Goal: Obtain resource: Download file/media

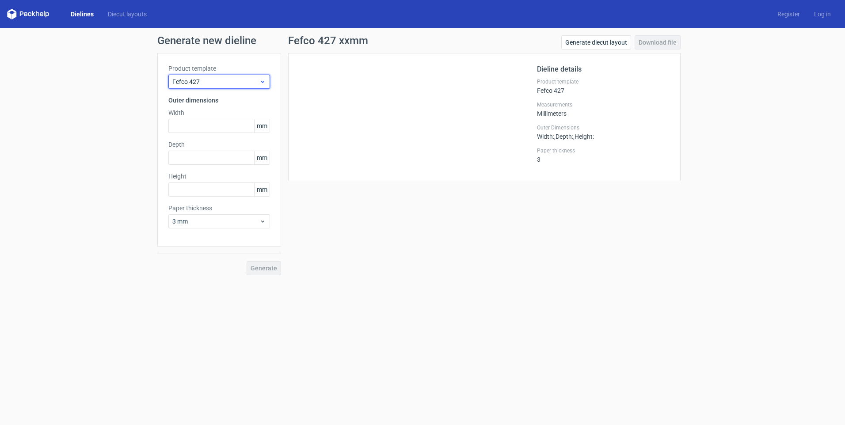
click at [236, 80] on span "Fefco 427" at bounding box center [215, 81] width 87 height 9
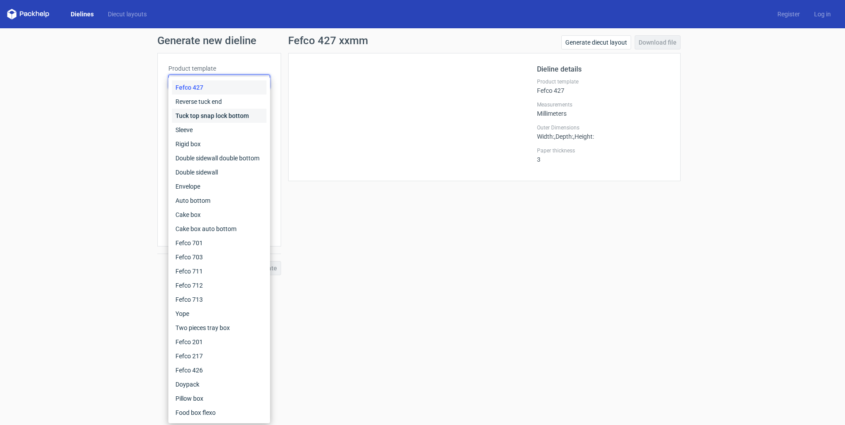
click at [209, 113] on div "Tuck top snap lock bottom" at bounding box center [219, 116] width 95 height 14
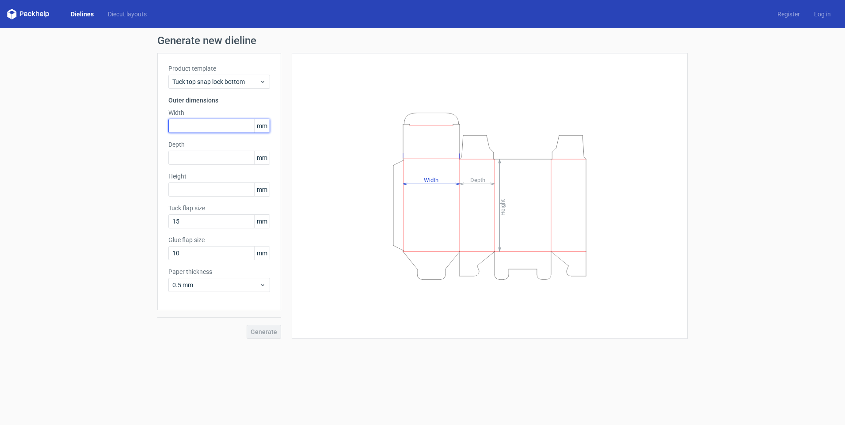
click at [208, 127] on input "text" at bounding box center [219, 126] width 102 height 14
type input "100"
type input "60"
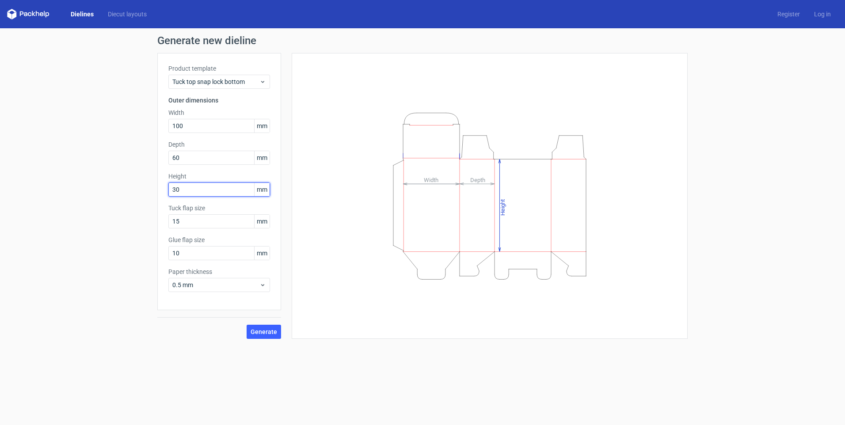
drag, startPoint x: 198, startPoint y: 191, endPoint x: 156, endPoint y: 181, distance: 43.0
click at [156, 181] on div "Generate new dieline Product template Tuck top snap lock bottom Outer dimension…" at bounding box center [422, 187] width 845 height 318
type input "180"
click at [257, 335] on span "Generate" at bounding box center [264, 332] width 27 height 6
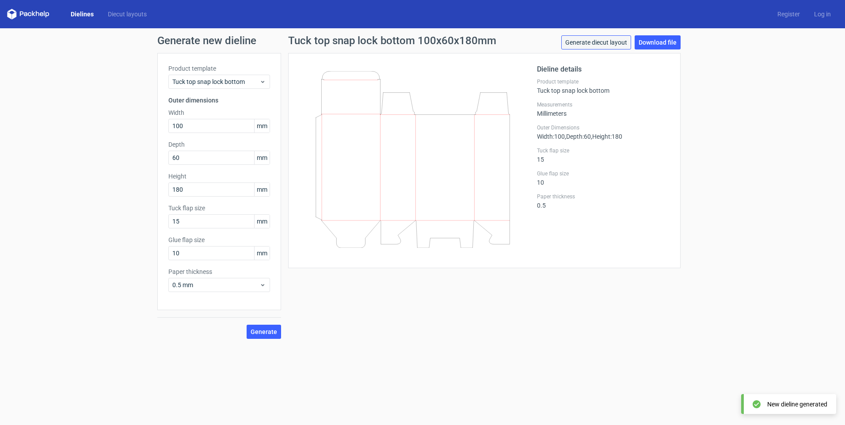
click at [600, 44] on link "Generate diecut layout" at bounding box center [597, 42] width 70 height 14
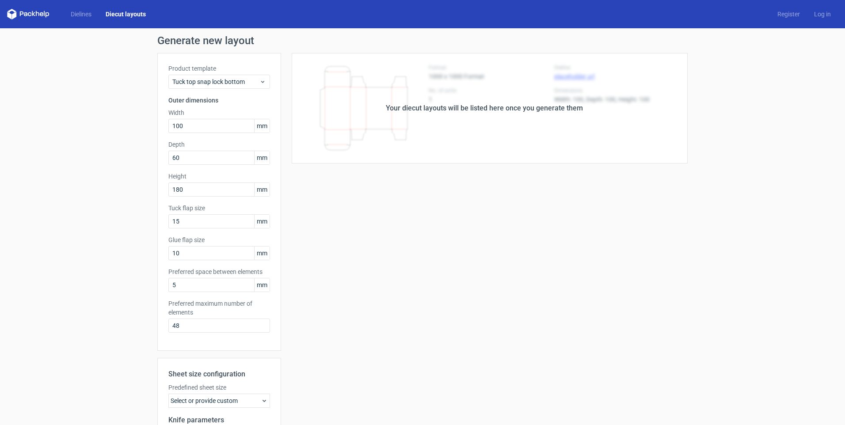
click at [451, 110] on div "Your diecut layouts will be listed here once you generate them" at bounding box center [484, 108] width 197 height 11
click at [489, 109] on div "Your diecut layouts will be listed here once you generate them" at bounding box center [484, 108] width 197 height 11
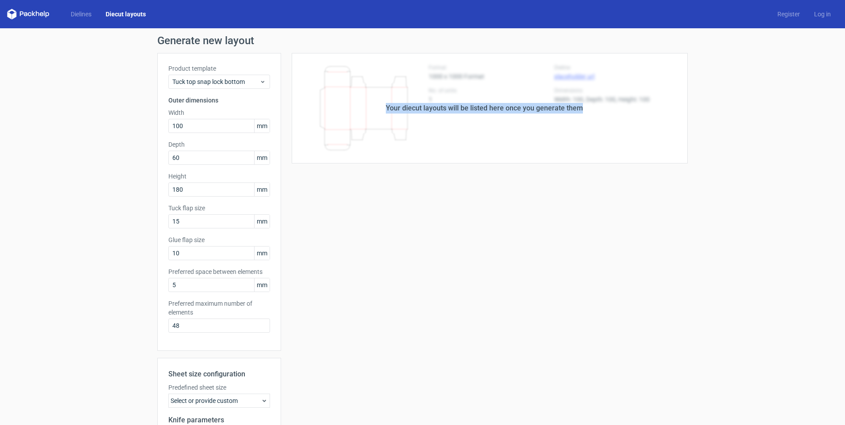
click at [489, 109] on div "Your diecut layouts will be listed here once you generate them" at bounding box center [484, 108] width 197 height 11
click at [134, 15] on link "Diecut layouts" at bounding box center [126, 14] width 54 height 9
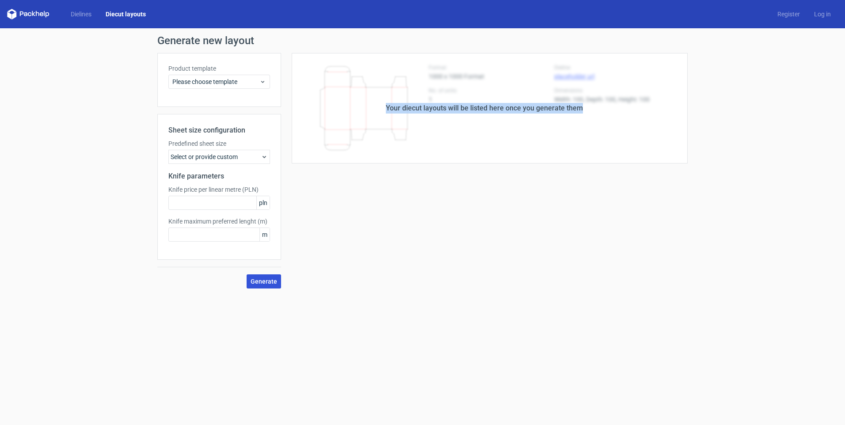
click at [261, 283] on span "Generate" at bounding box center [264, 282] width 27 height 6
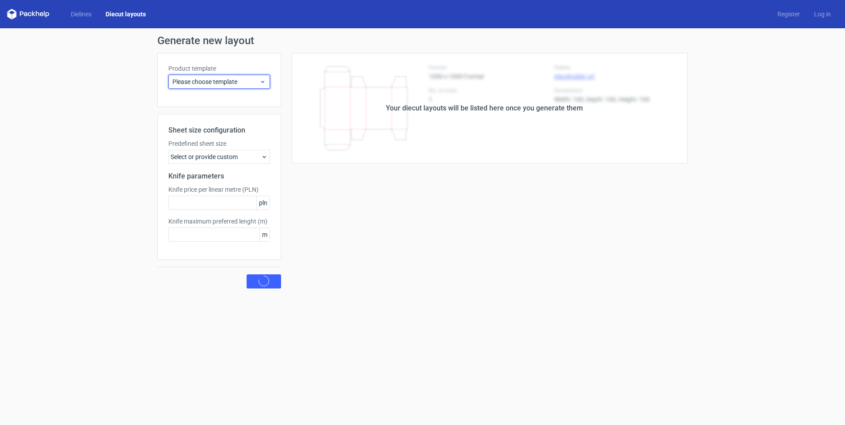
click at [234, 85] on span "Please choose template" at bounding box center [215, 81] width 87 height 9
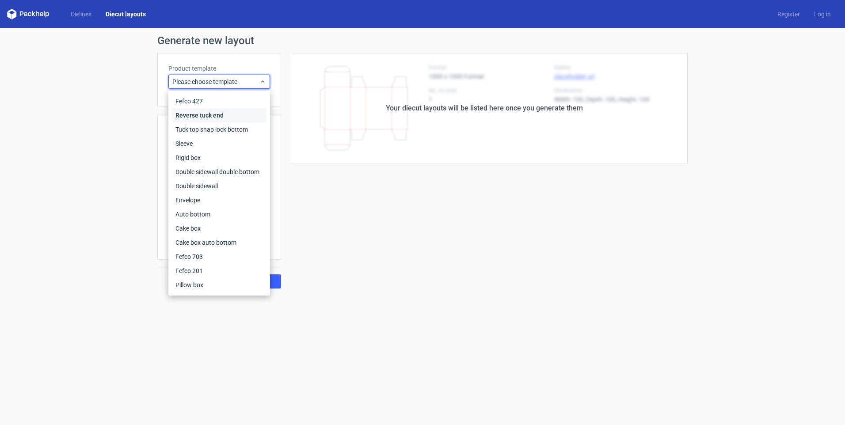
click at [215, 114] on div "Reverse tuck end" at bounding box center [219, 115] width 95 height 14
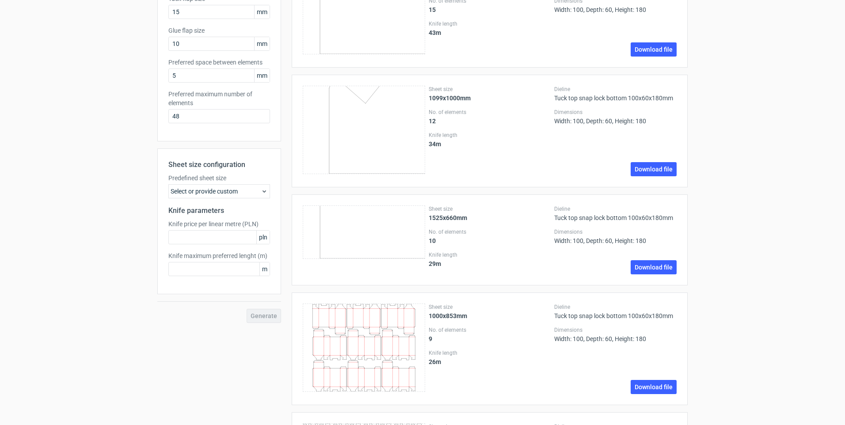
scroll to position [221, 0]
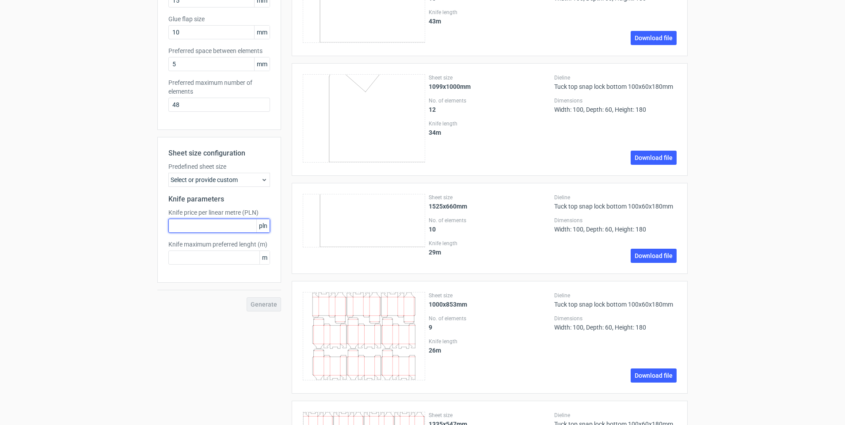
click at [237, 229] on input "text" at bounding box center [219, 226] width 102 height 14
click at [225, 258] on input "text" at bounding box center [219, 258] width 102 height 14
click at [215, 108] on input "48" at bounding box center [219, 105] width 102 height 14
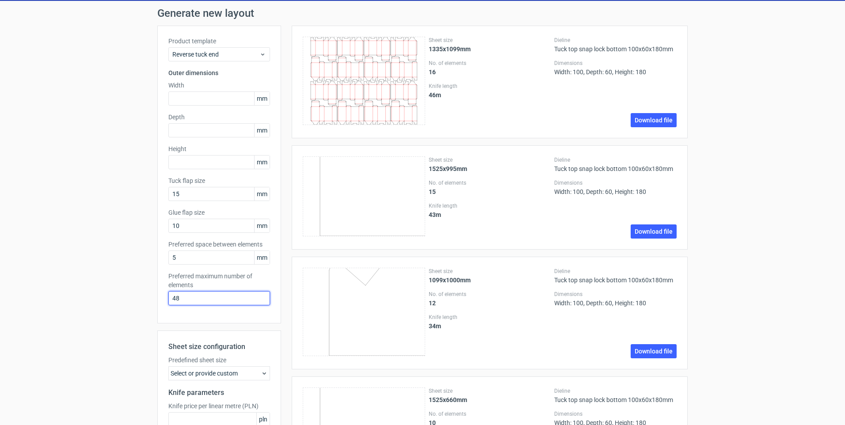
scroll to position [0, 0]
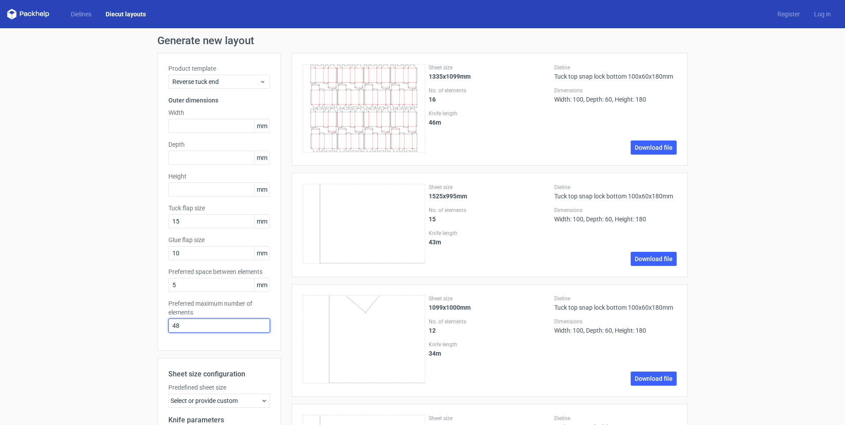
drag, startPoint x: 176, startPoint y: 329, endPoint x: 152, endPoint y: 324, distance: 25.2
type input "4"
click at [229, 348] on div "Product template Reverse tuck end Outer dimensions Width mm Depth mm Height [PE…" at bounding box center [219, 202] width 124 height 298
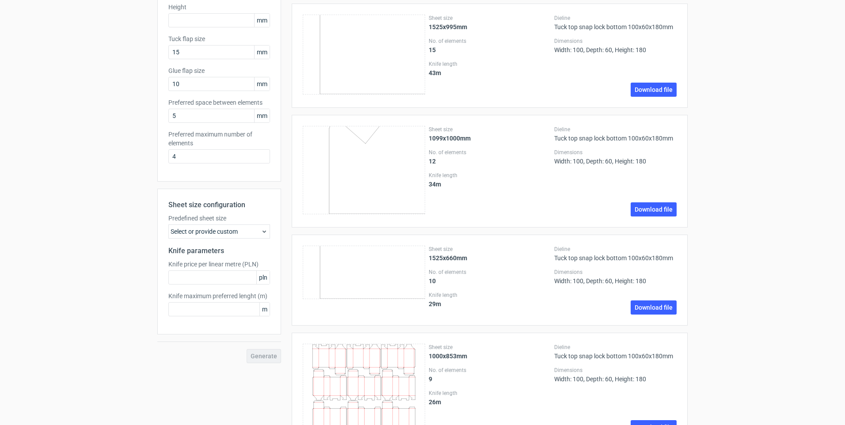
scroll to position [310, 0]
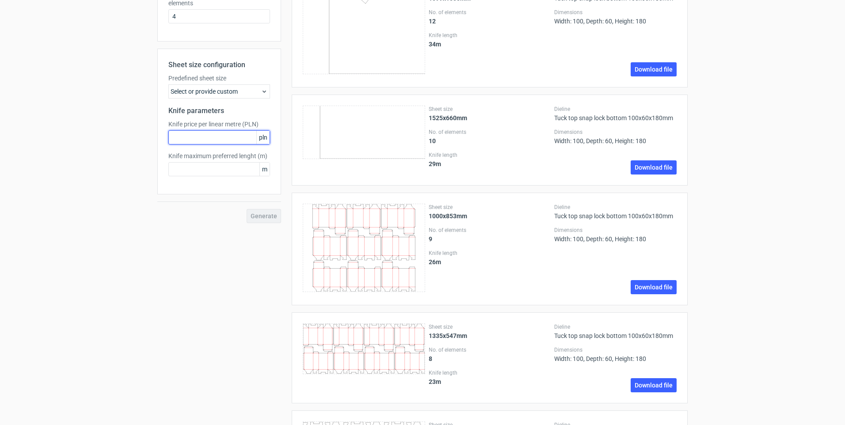
click at [220, 136] on input "text" at bounding box center [219, 137] width 102 height 14
click at [232, 93] on div "Select or provide custom" at bounding box center [219, 91] width 102 height 14
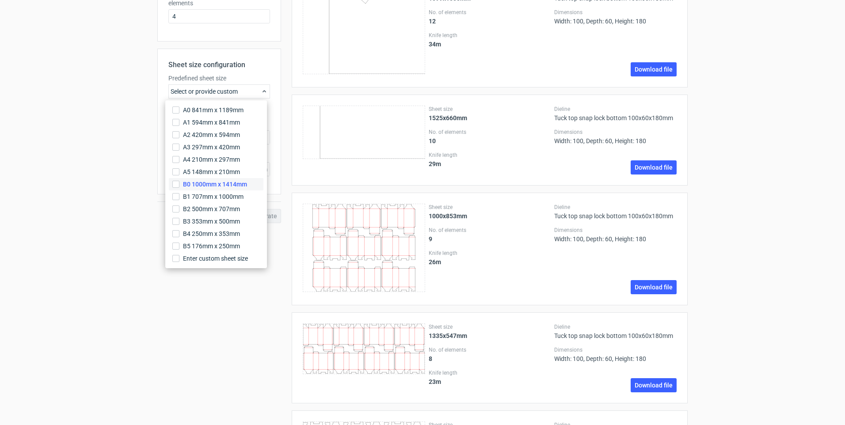
click at [247, 186] on span "B0 1000mm x 1414mm" at bounding box center [215, 184] width 64 height 9
click at [180, 186] on input "B0 1000mm x 1414mm" at bounding box center [175, 184] width 7 height 7
click at [226, 111] on span "A0 841mm x 1189mm" at bounding box center [213, 110] width 61 height 9
click at [180, 111] on input "A0 841mm x 1189mm" at bounding box center [175, 110] width 7 height 7
click at [176, 191] on input "B0 1000mm x 1414mm" at bounding box center [175, 192] width 7 height 7
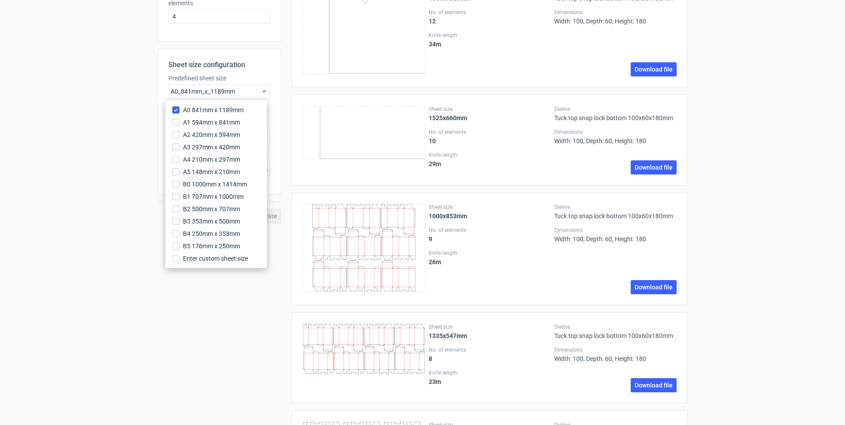
click at [283, 186] on div "Sheet size 1525x660mm No. of elements 10 Knife length 29 m Dieline Tuck top sna…" at bounding box center [484, 140] width 407 height 91
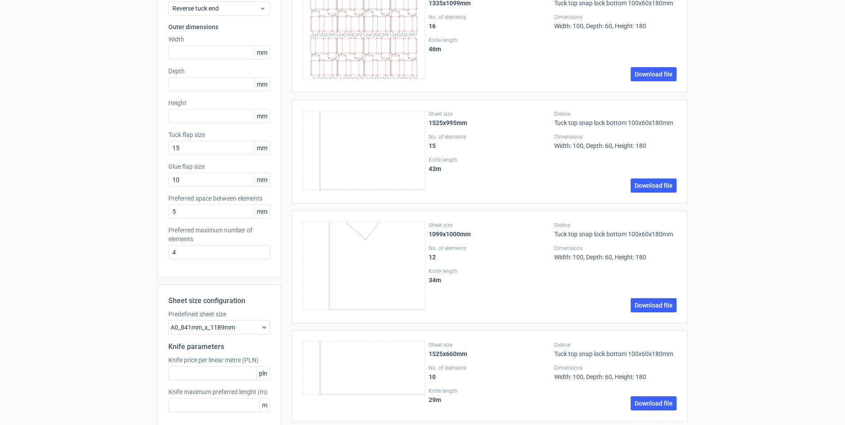
scroll to position [0, 0]
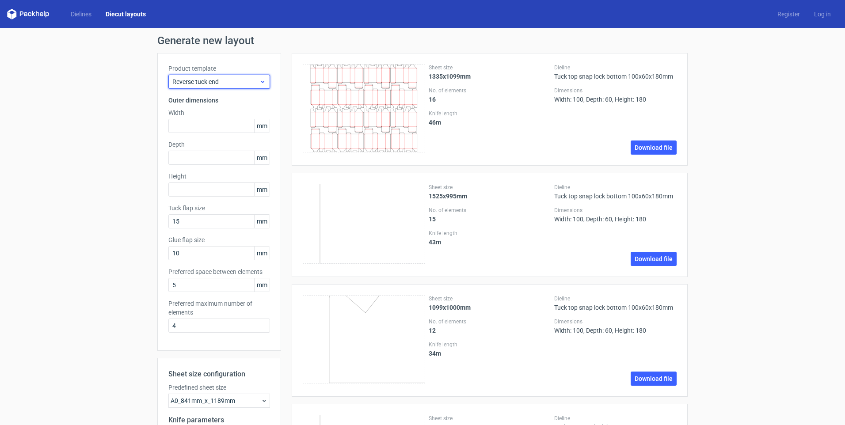
click at [238, 85] on span "Reverse tuck end" at bounding box center [215, 81] width 87 height 9
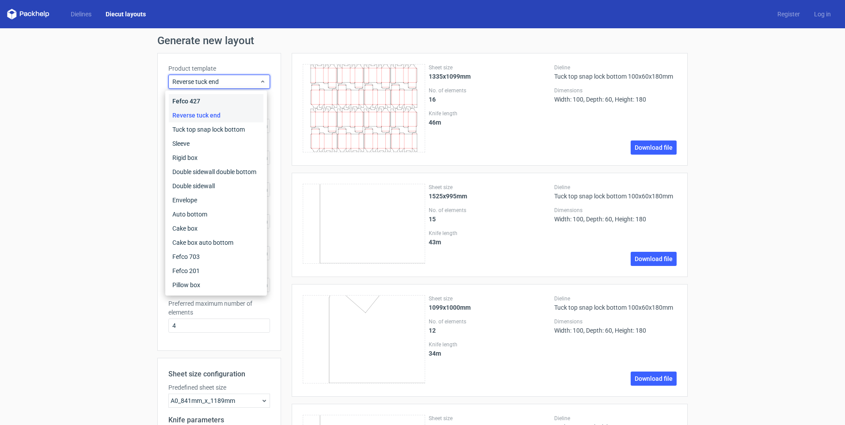
click at [222, 104] on div "Fefco 427" at bounding box center [216, 101] width 95 height 14
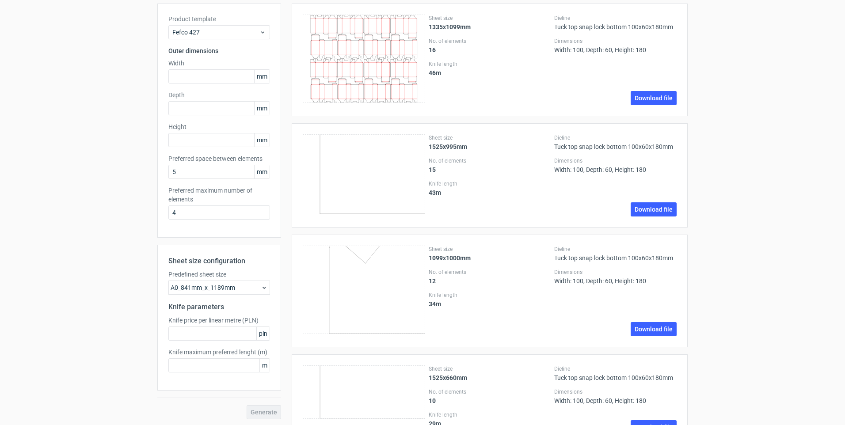
scroll to position [44, 0]
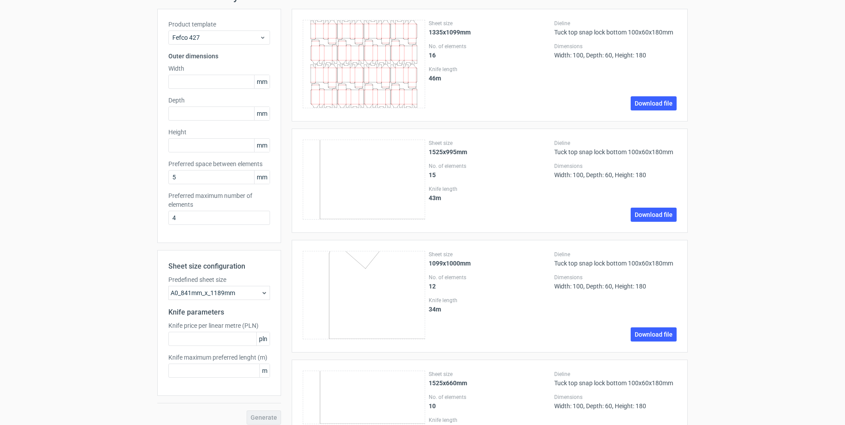
click at [235, 287] on div "A0_841mm_x_1189mm" at bounding box center [219, 293] width 102 height 14
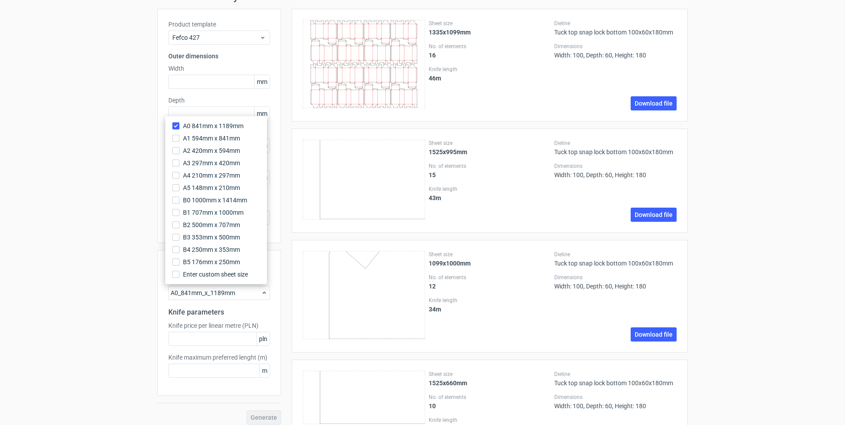
click at [234, 292] on div "A0_841mm_x_1189mm" at bounding box center [219, 293] width 102 height 14
click at [292, 255] on div "Sheet size 1099x1000mm No. of elements 12 Knife length 34 m Dieline Tuck top sn…" at bounding box center [490, 296] width 396 height 113
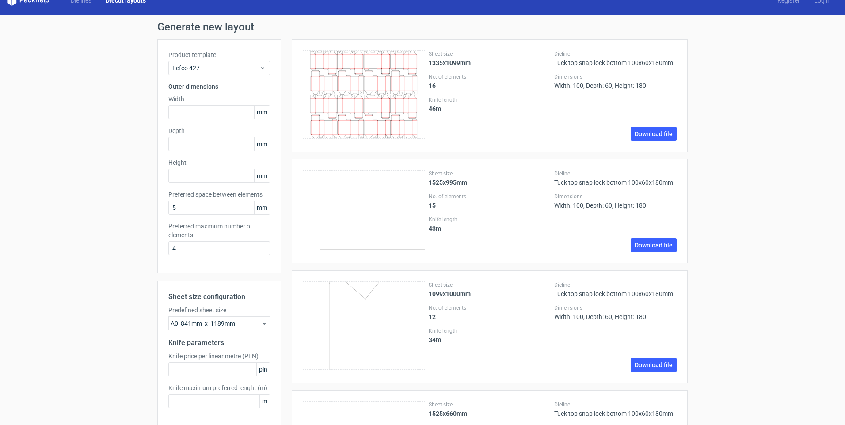
scroll to position [0, 0]
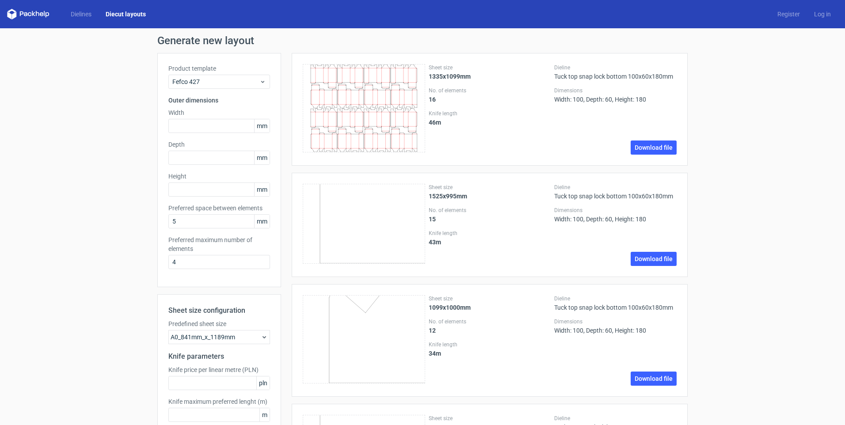
click at [122, 16] on link "Diecut layouts" at bounding box center [126, 14] width 54 height 9
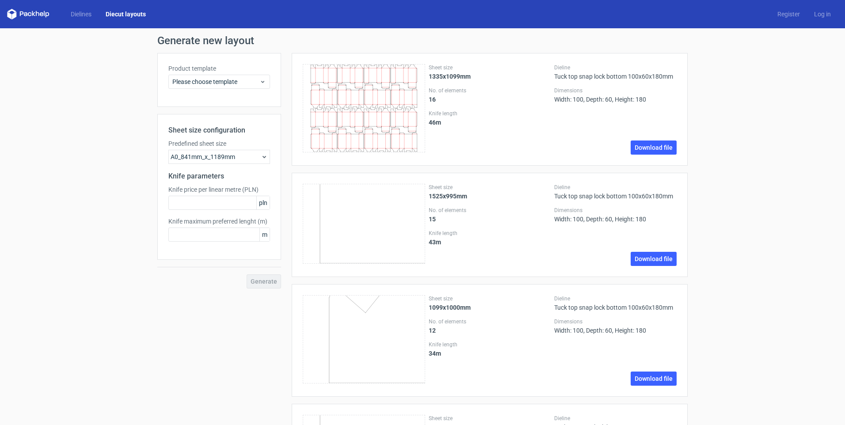
click at [195, 153] on div "A0_841mm_x_1189mm" at bounding box center [219, 157] width 102 height 14
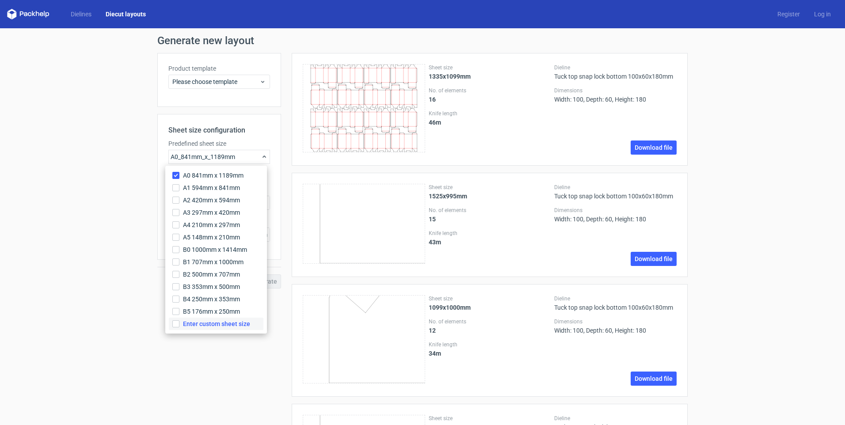
click at [204, 325] on span "Enter custom sheet size" at bounding box center [216, 324] width 67 height 9
click at [180, 325] on input "Enter custom sheet size" at bounding box center [175, 324] width 7 height 7
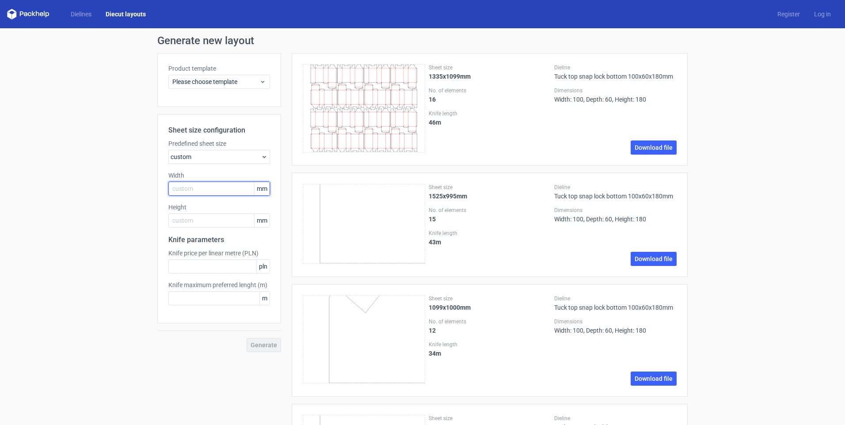
click at [217, 187] on input "text" at bounding box center [219, 189] width 102 height 14
type input "36"
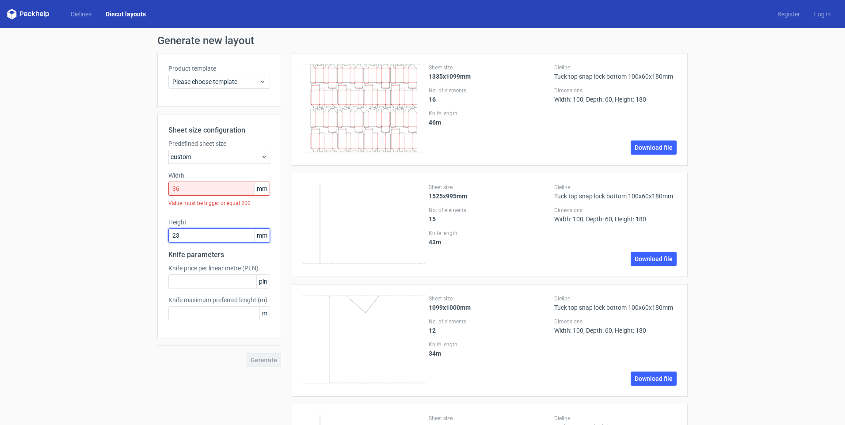
type input "23"
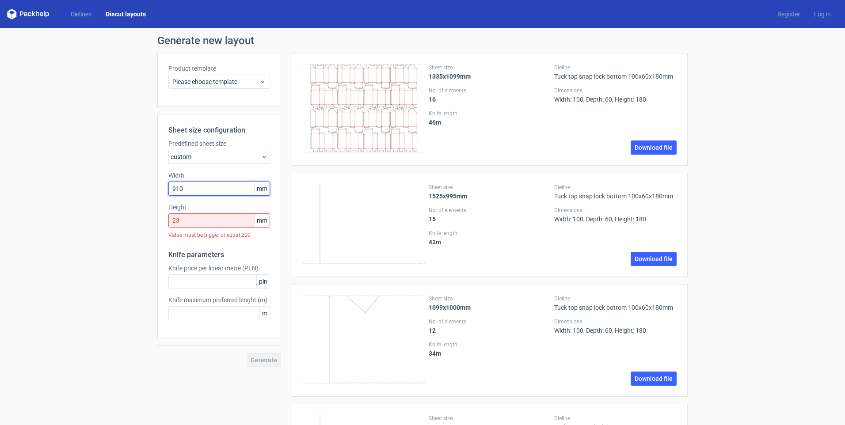
type input "910"
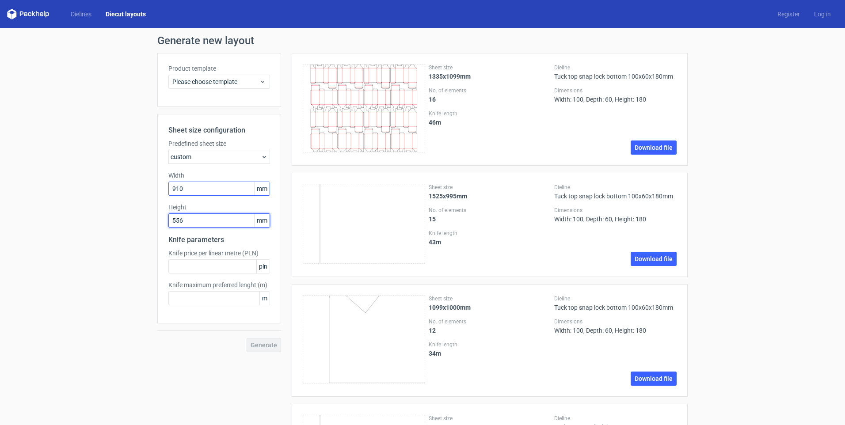
type input "556"
click at [198, 273] on input "text" at bounding box center [219, 267] width 102 height 14
type input "3"
click at [202, 294] on input "text" at bounding box center [219, 298] width 102 height 14
type input "3"
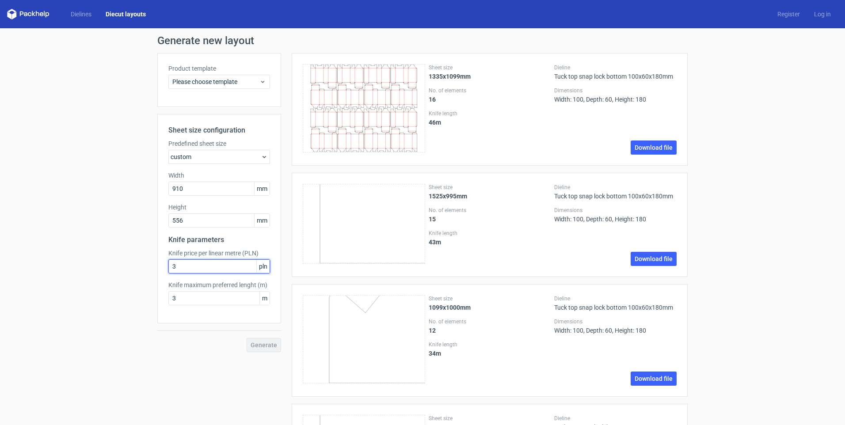
click at [228, 264] on input "3" at bounding box center [219, 267] width 102 height 14
click at [229, 307] on div "Sheet size configuration Predefined sheet size custom Width 910 mm Height 556 m…" at bounding box center [219, 219] width 124 height 210
drag, startPoint x: 203, startPoint y: 263, endPoint x: 163, endPoint y: 258, distance: 40.0
click at [163, 258] on div "Sheet size configuration Predefined sheet size custom Width 910 mm Height 556 m…" at bounding box center [219, 219] width 124 height 210
click at [204, 300] on input "3" at bounding box center [219, 298] width 102 height 14
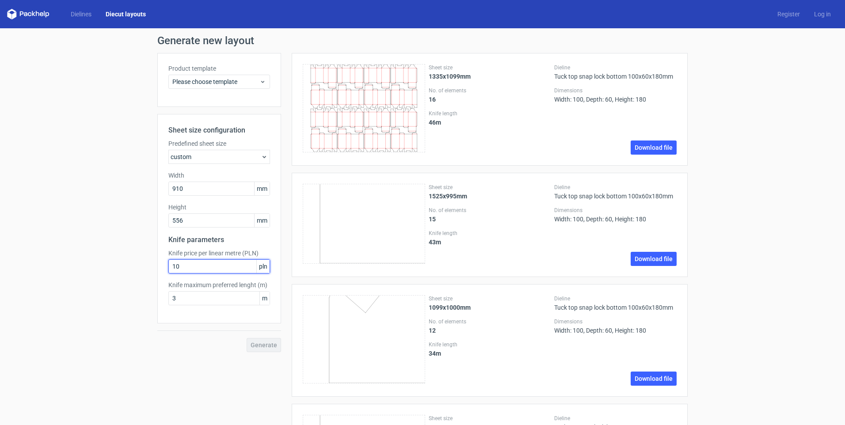
click at [199, 266] on input "10" at bounding box center [219, 267] width 102 height 14
drag, startPoint x: 199, startPoint y: 265, endPoint x: 151, endPoint y: 265, distance: 47.8
type input "6"
click at [195, 300] on input "3" at bounding box center [219, 298] width 102 height 14
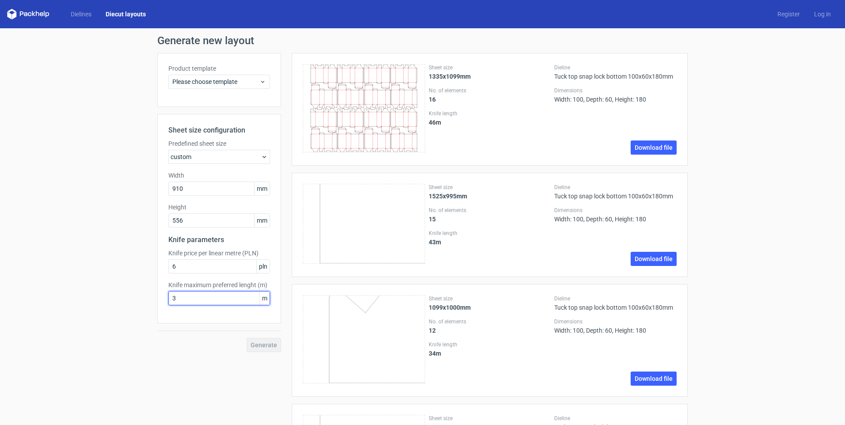
drag, startPoint x: 195, startPoint y: 300, endPoint x: 157, endPoint y: 298, distance: 38.1
click at [157, 298] on div "Sheet size configuration Predefined sheet size custom Width 910 mm Height 556 m…" at bounding box center [219, 219] width 124 height 210
type input "6"
click at [198, 266] on input "6" at bounding box center [219, 267] width 102 height 14
click at [222, 88] on div "Please choose template" at bounding box center [219, 82] width 102 height 14
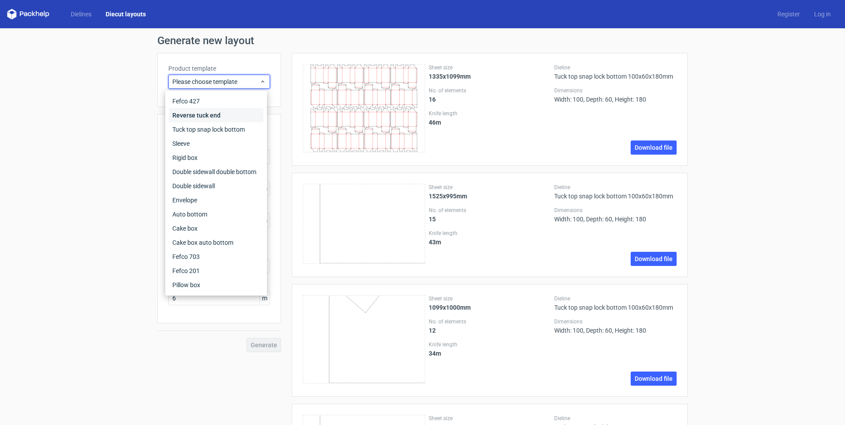
click at [212, 112] on div "Reverse tuck end" at bounding box center [216, 115] width 95 height 14
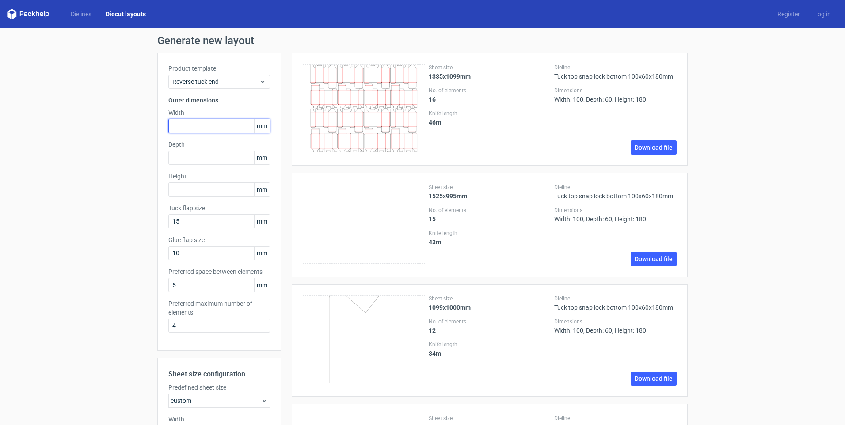
click at [217, 127] on input "text" at bounding box center [219, 126] width 102 height 14
type input "100"
type input "60"
type input "180"
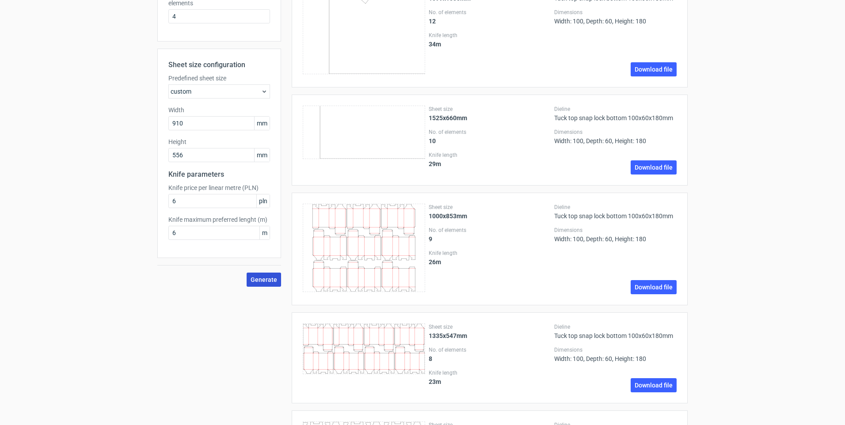
click at [261, 279] on span "Generate" at bounding box center [264, 280] width 27 height 6
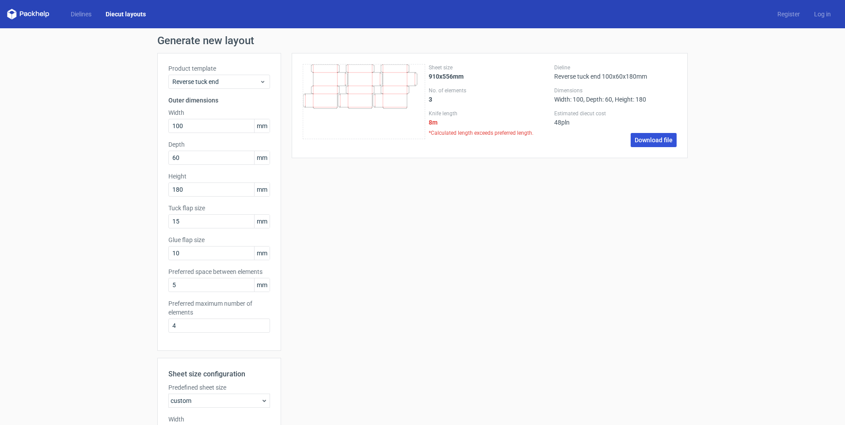
click at [645, 140] on link "Download file" at bounding box center [654, 140] width 46 height 14
